Goal: Task Accomplishment & Management: Manage account settings

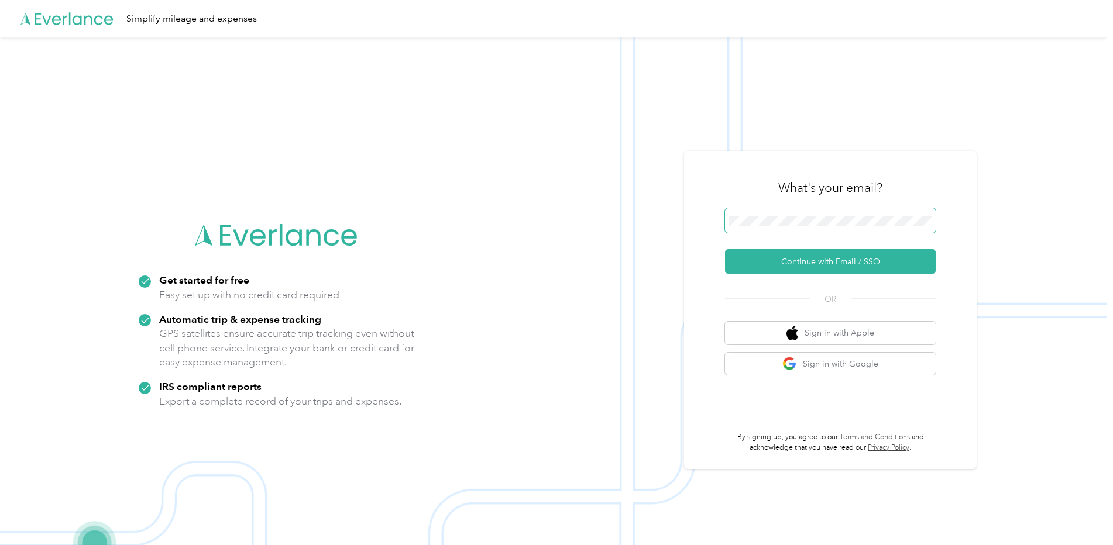
click at [809, 226] on span at bounding box center [830, 220] width 211 height 25
click at [866, 267] on button "Continue with Email / SSO" at bounding box center [830, 261] width 211 height 25
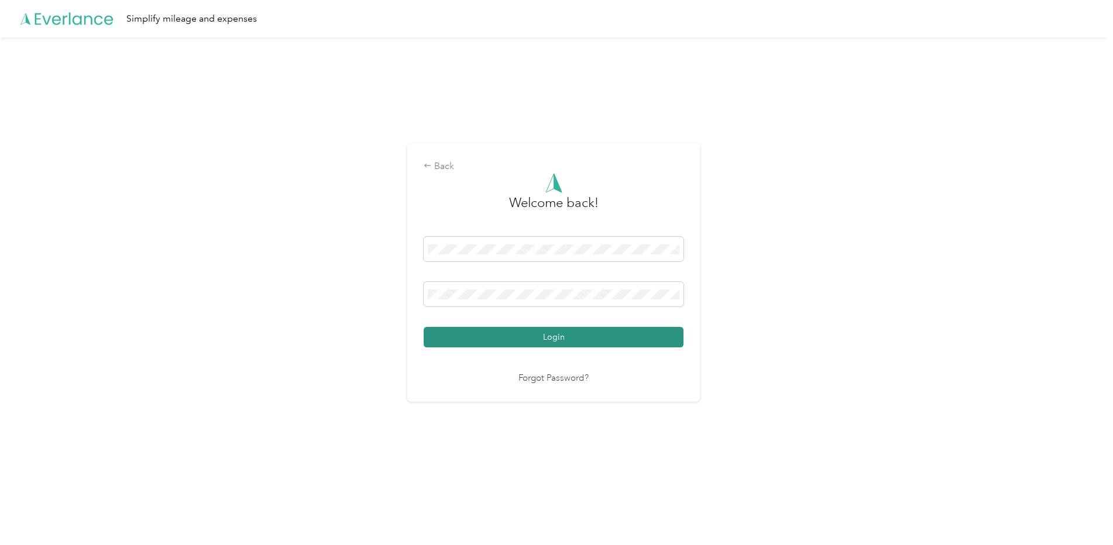
click at [584, 335] on button "Login" at bounding box center [554, 337] width 260 height 20
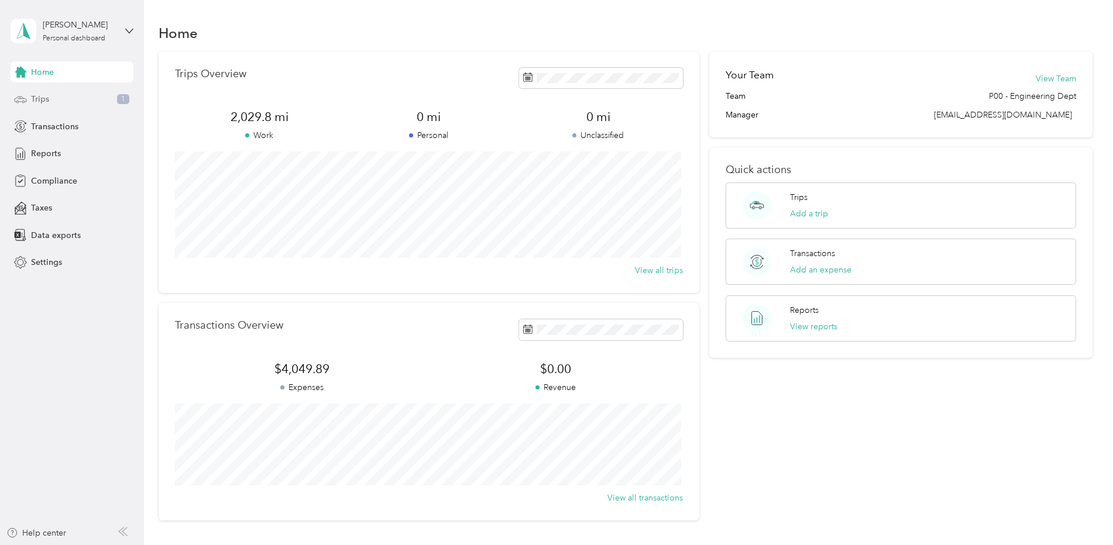
click at [44, 101] on span "Trips" at bounding box center [40, 99] width 18 height 12
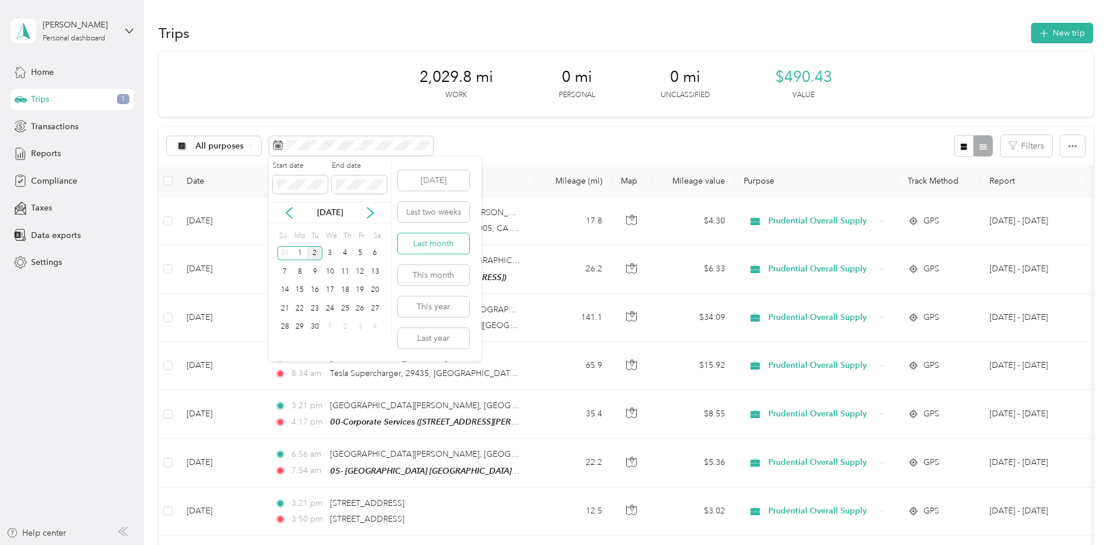
click at [435, 246] on button "Last month" at bounding box center [433, 244] width 71 height 20
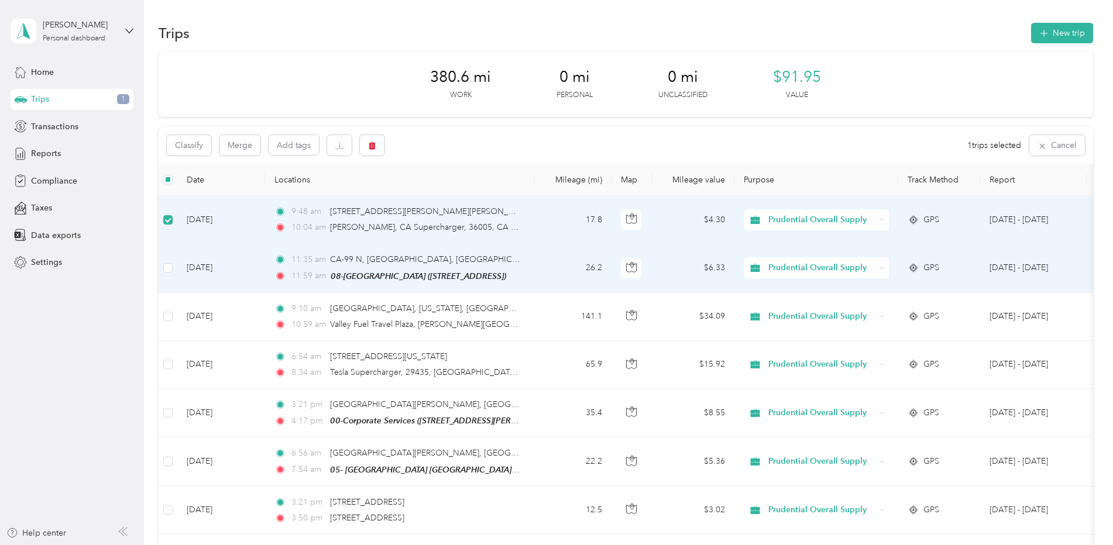
click at [174, 269] on td at bounding box center [168, 268] width 19 height 49
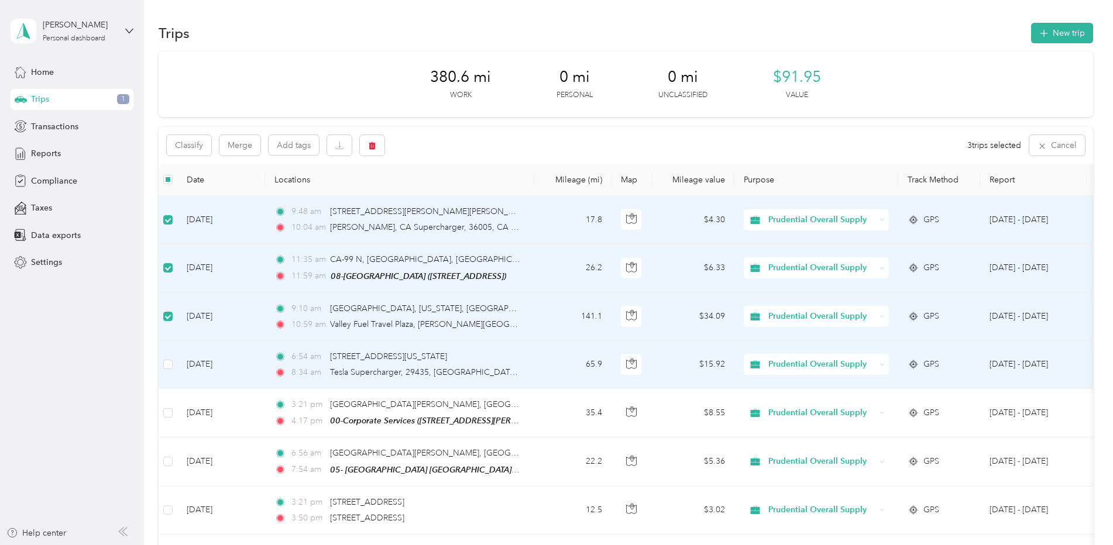
click at [173, 365] on td at bounding box center [168, 365] width 19 height 48
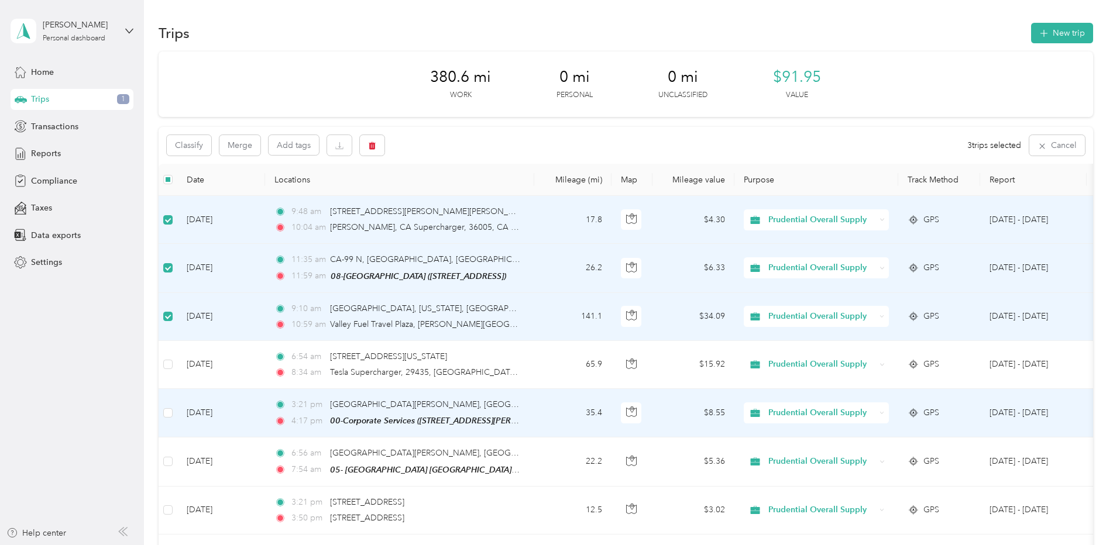
click at [174, 414] on td at bounding box center [168, 413] width 19 height 49
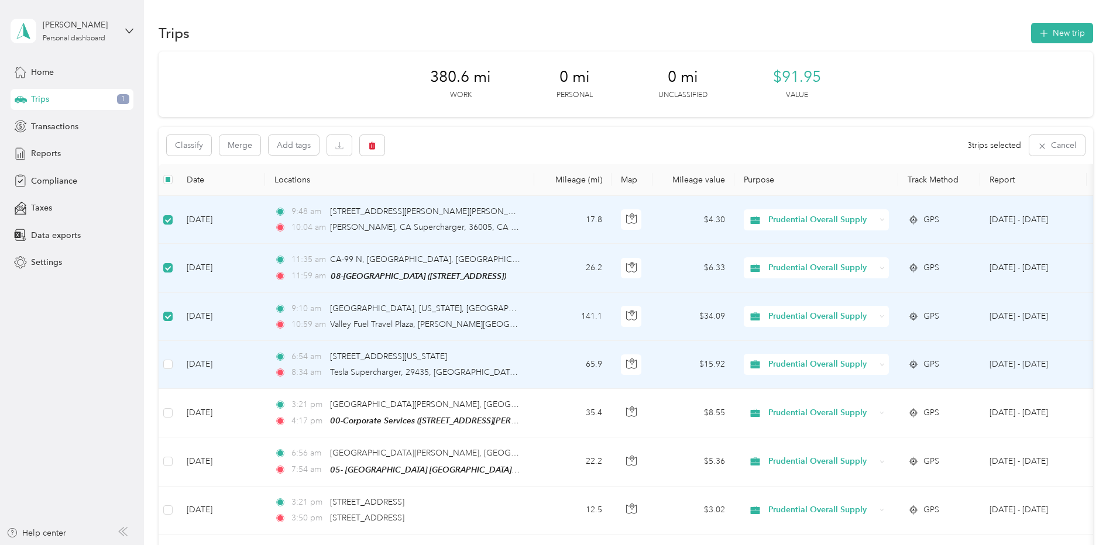
click at [175, 363] on td at bounding box center [168, 365] width 19 height 48
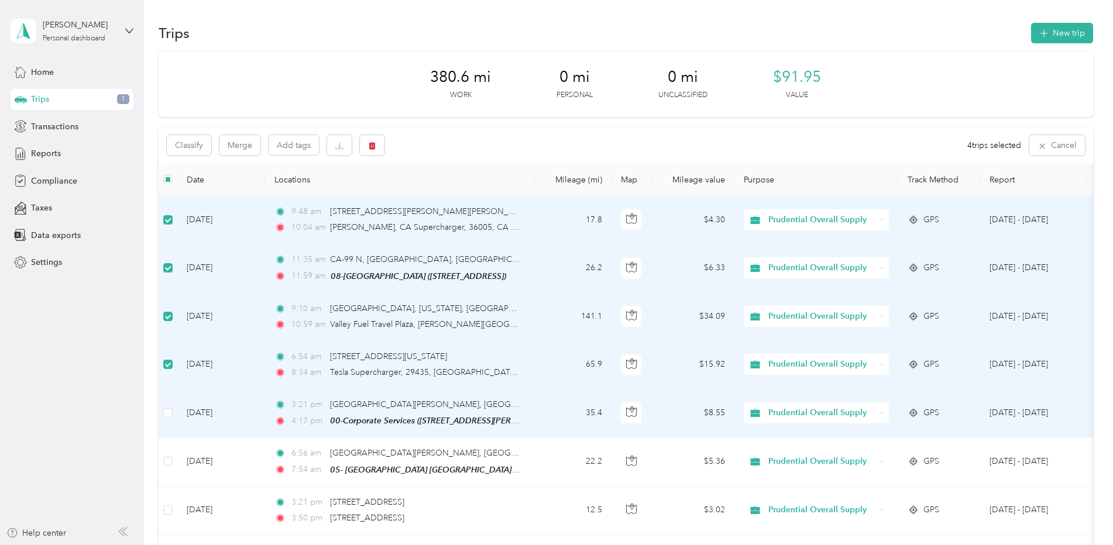
click at [176, 411] on td at bounding box center [168, 413] width 19 height 49
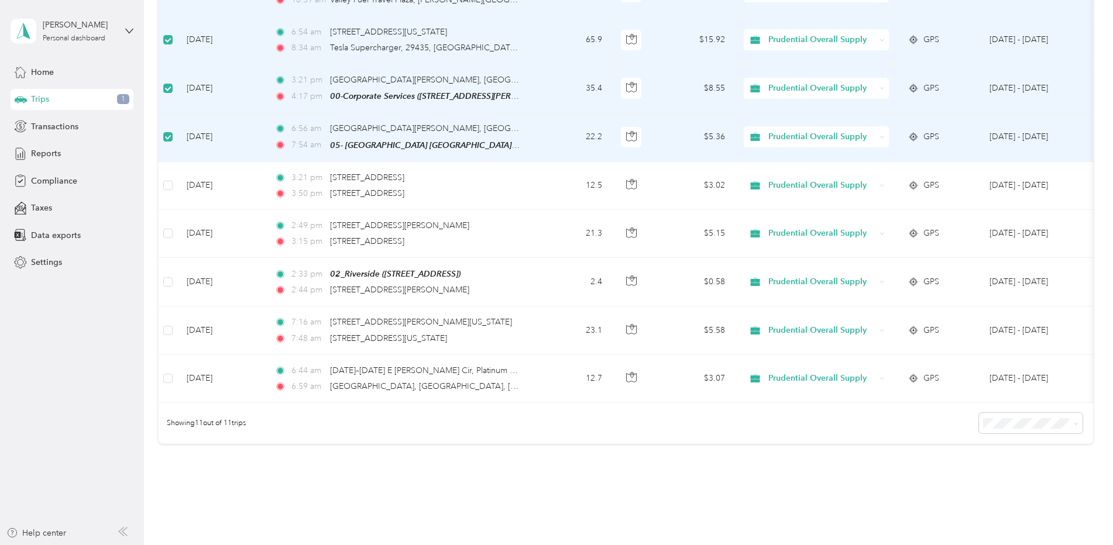
scroll to position [392, 0]
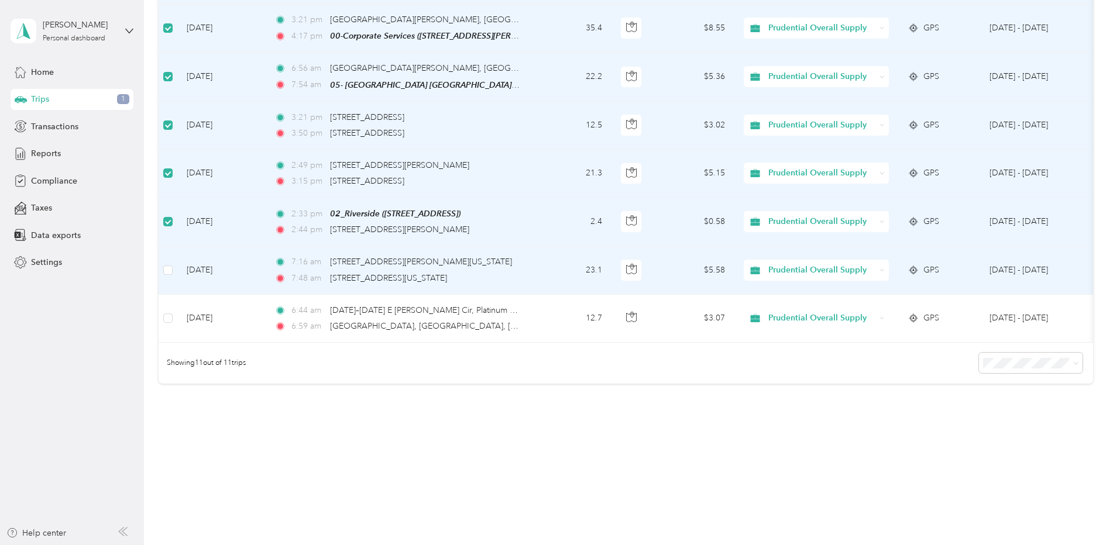
click at [173, 266] on td at bounding box center [168, 270] width 19 height 48
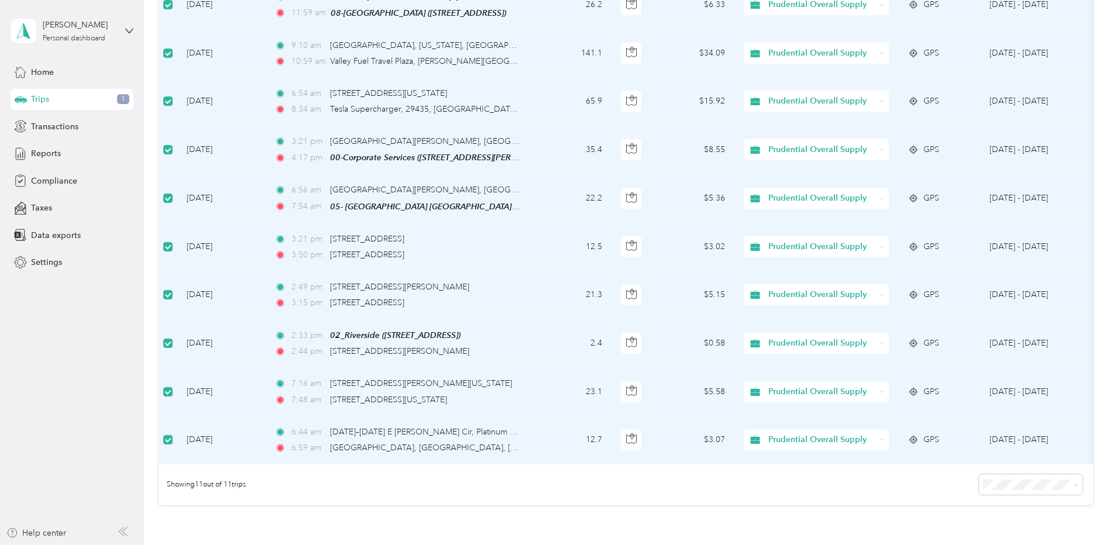
scroll to position [99, 0]
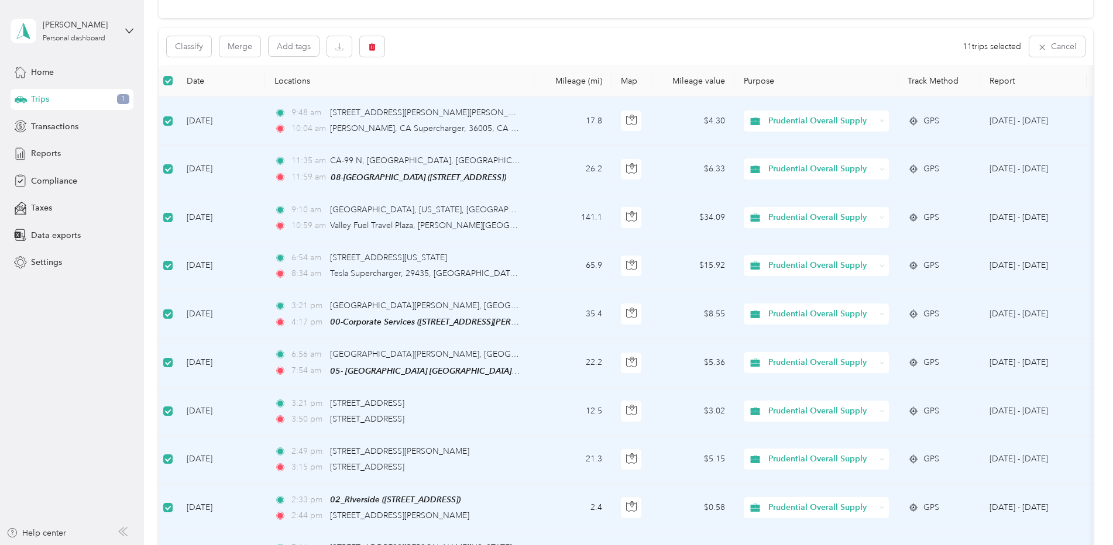
click at [207, 19] on div "380.6 mi Work 0 mi Personal 0 mi Unclassified $91.95 Value Classify Merge Add t…" at bounding box center [626, 312] width 935 height 718
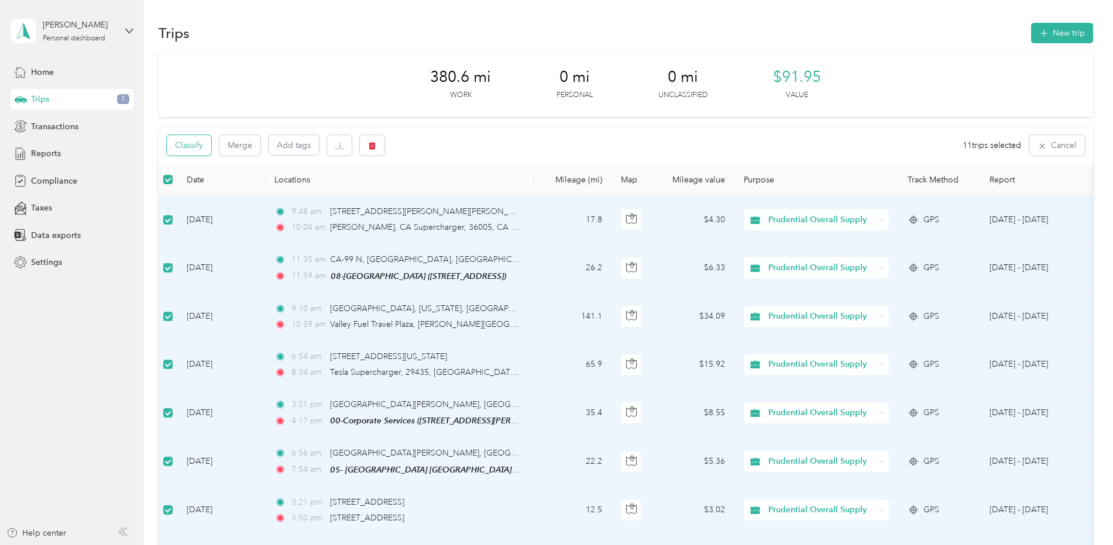
click at [198, 139] on button "Classify" at bounding box center [189, 145] width 44 height 20
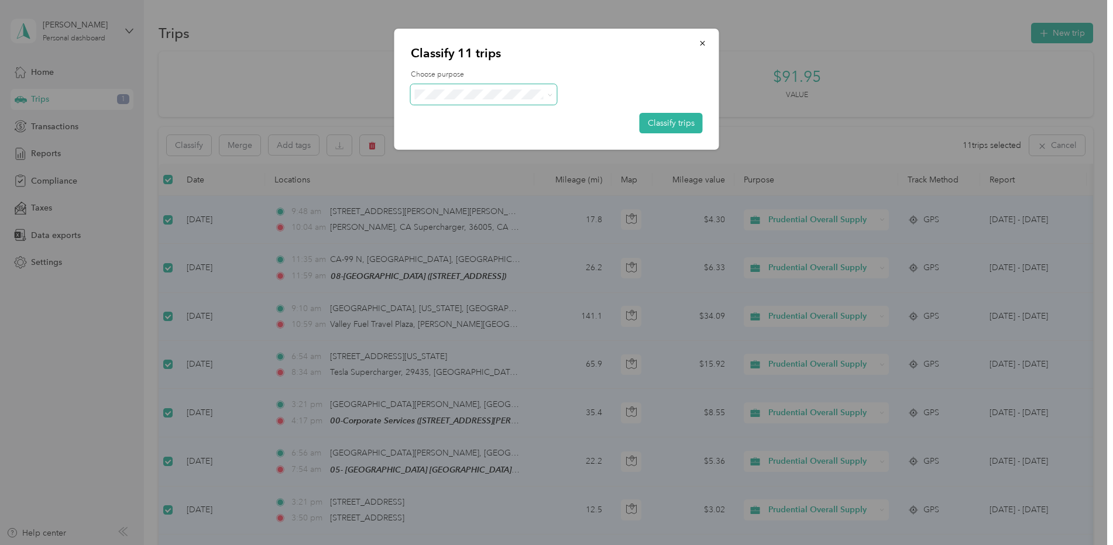
click at [551, 96] on icon at bounding box center [549, 94] width 5 height 5
click at [522, 115] on span "Prudential Overall Supply" at bounding box center [494, 116] width 109 height 12
click at [659, 126] on button "Classify trips" at bounding box center [671, 123] width 63 height 20
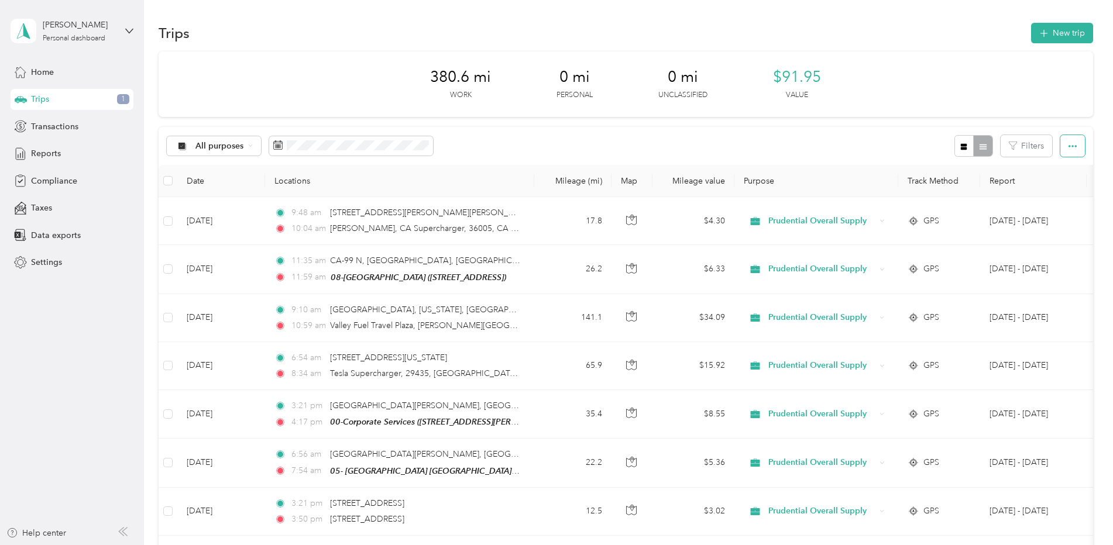
click at [1077, 143] on button "button" at bounding box center [1072, 146] width 25 height 22
click at [1073, 166] on span "Select all" at bounding box center [1057, 168] width 32 height 10
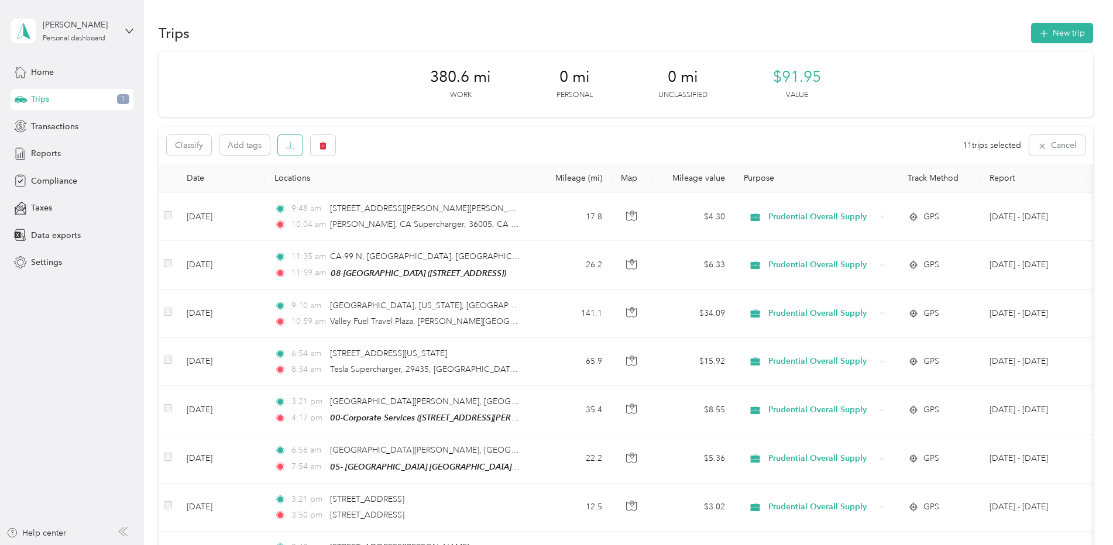
click at [300, 147] on button "button" at bounding box center [290, 145] width 25 height 20
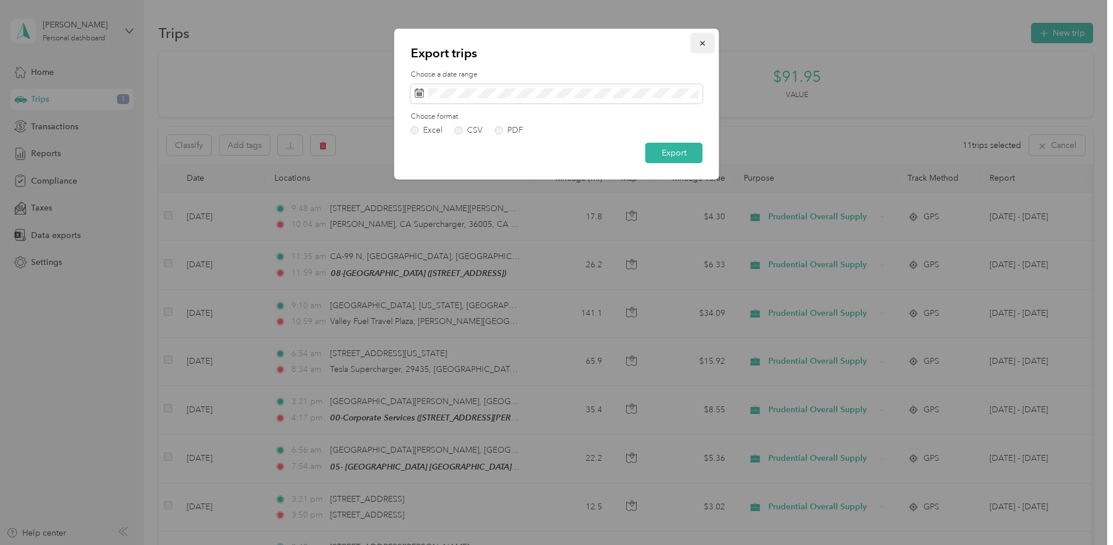
click at [701, 39] on span "button" at bounding box center [703, 43] width 8 height 10
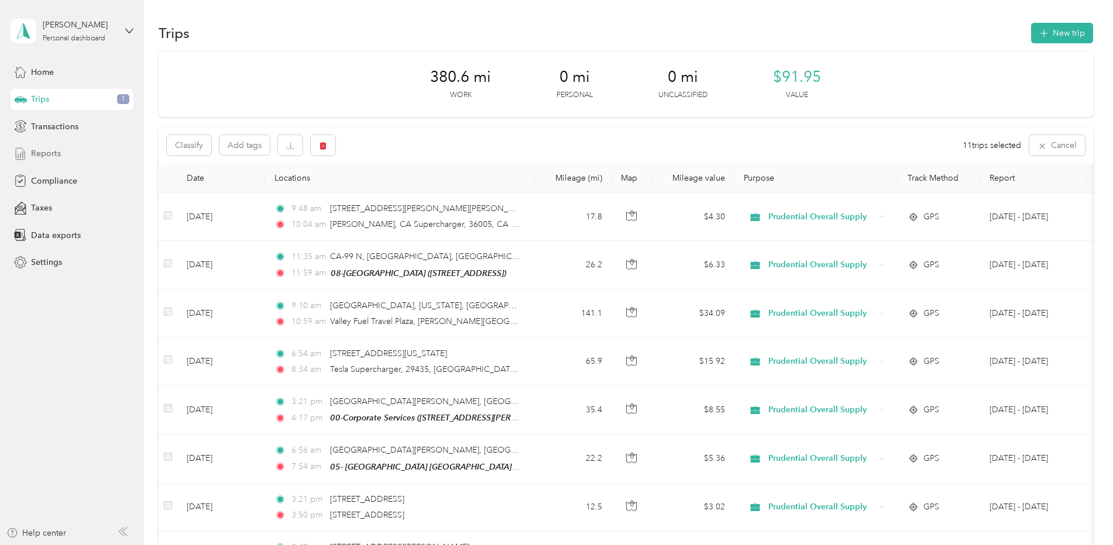
click at [44, 147] on span "Reports" at bounding box center [46, 153] width 30 height 12
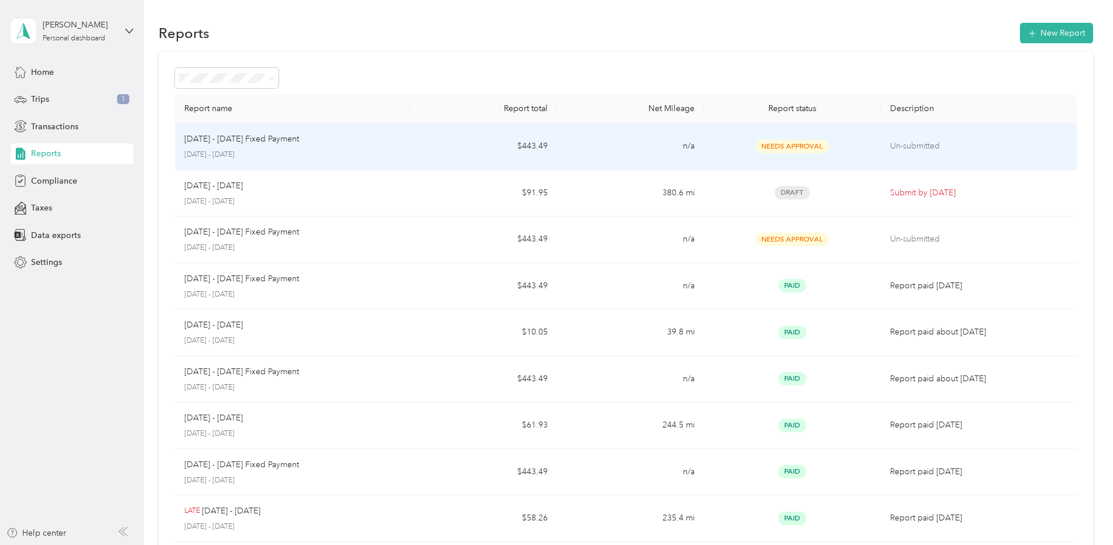
click at [926, 147] on p "Un-submitted" at bounding box center [978, 146] width 177 height 13
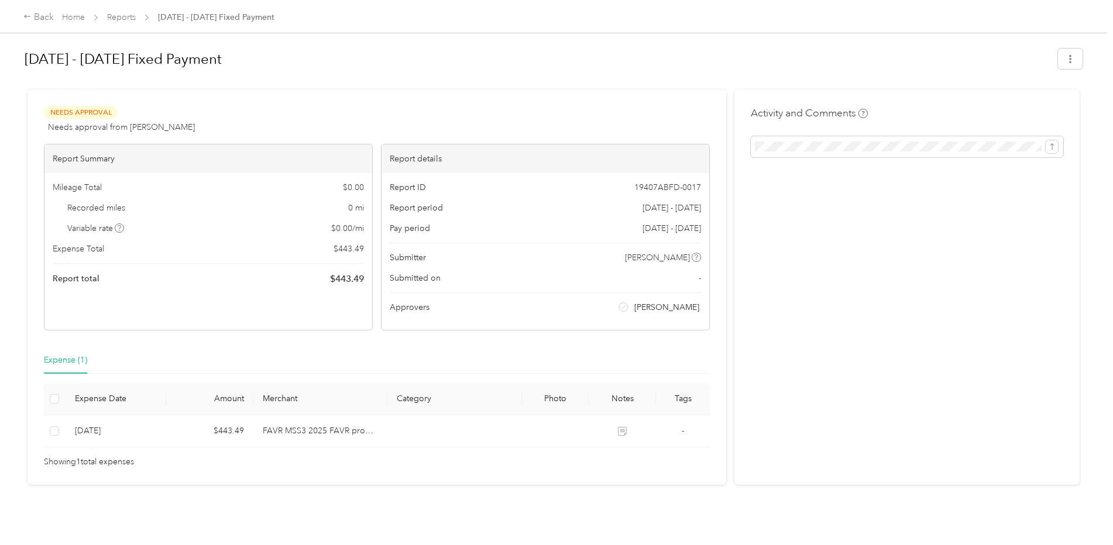
click at [1053, 63] on div "[DATE] - [DATE] Fixed Payment" at bounding box center [554, 61] width 1058 height 35
click at [1066, 63] on icon "button" at bounding box center [1070, 59] width 8 height 8
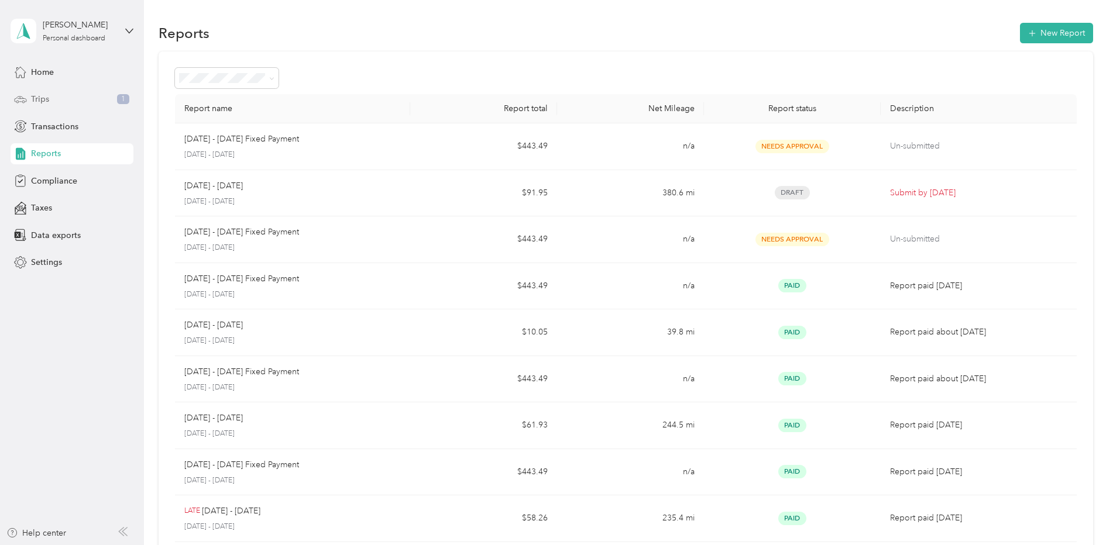
click at [62, 102] on div "Trips 1" at bounding box center [72, 99] width 123 height 21
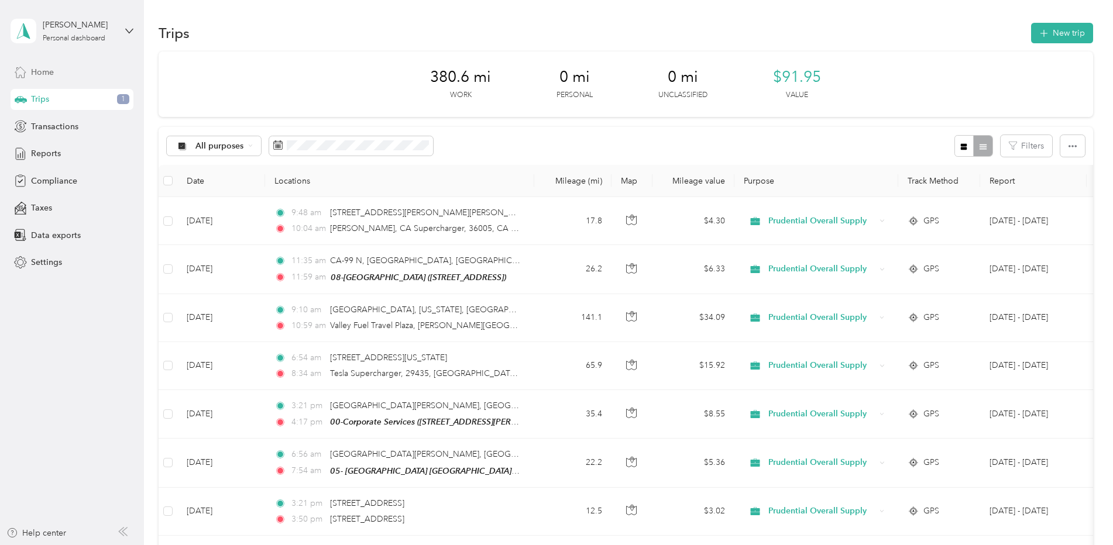
click at [61, 73] on div "Home" at bounding box center [72, 71] width 123 height 21
